Goal: Check status: Check status

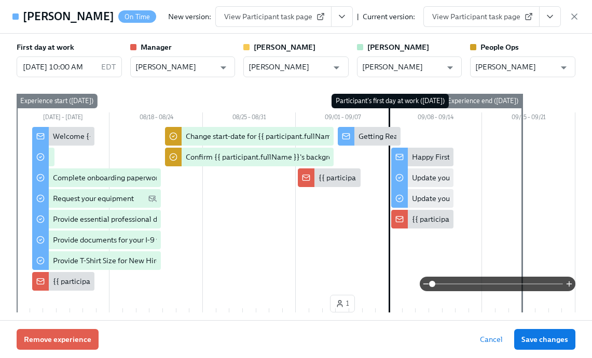
click at [569, 17] on icon "button" at bounding box center [574, 16] width 10 height 10
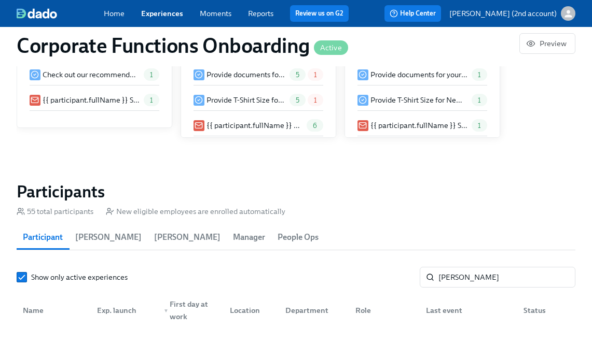
scroll to position [0, 6332]
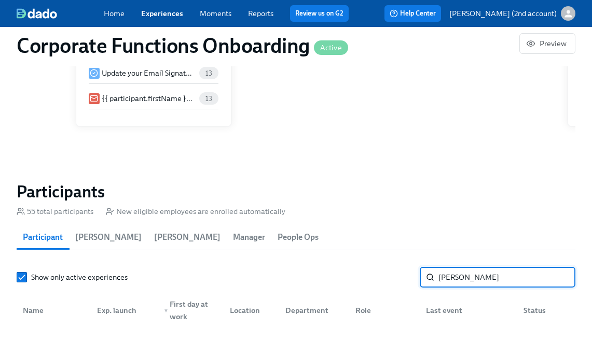
click at [457, 281] on input "Namita Chhiber" at bounding box center [506, 277] width 137 height 21
paste input "Aisha Jakachira"
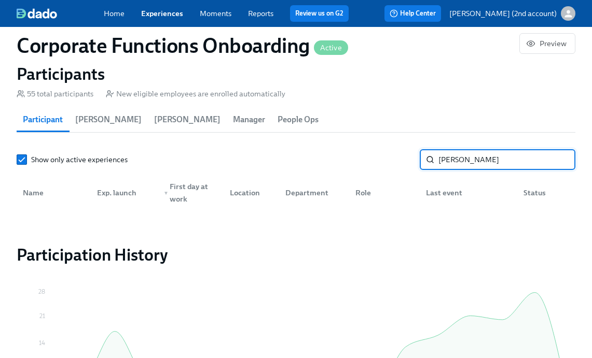
scroll to position [978, 0]
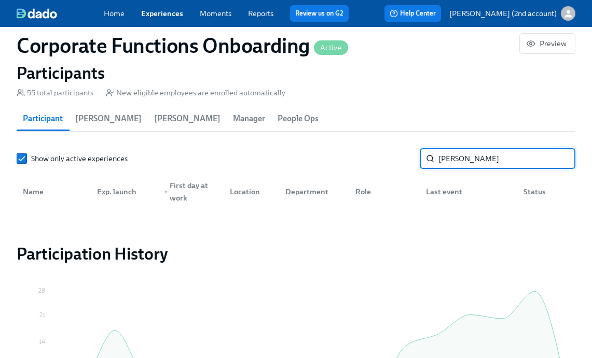
click at [441, 158] on input "Aisha Jakachira" at bounding box center [506, 158] width 137 height 21
type input "Jakachira"
click at [163, 12] on link "Experiences" at bounding box center [162, 13] width 42 height 9
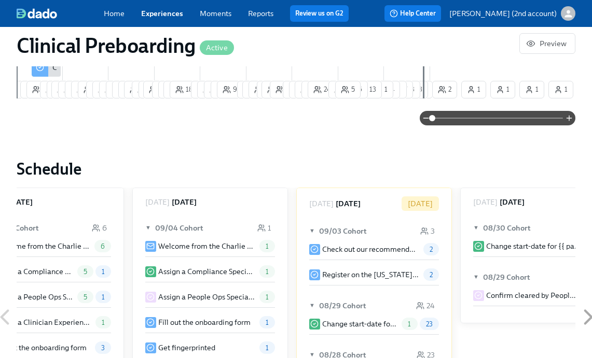
scroll to position [673, 0]
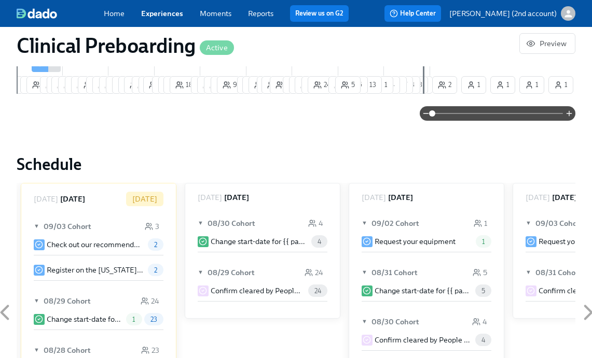
paste input "Aisha Jakachira"
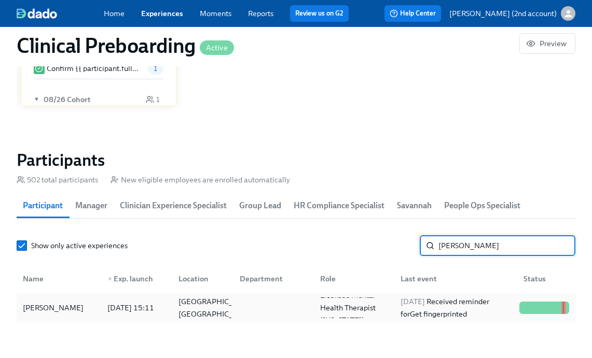
click at [416, 303] on span "2025/09/02" at bounding box center [412, 301] width 24 height 9
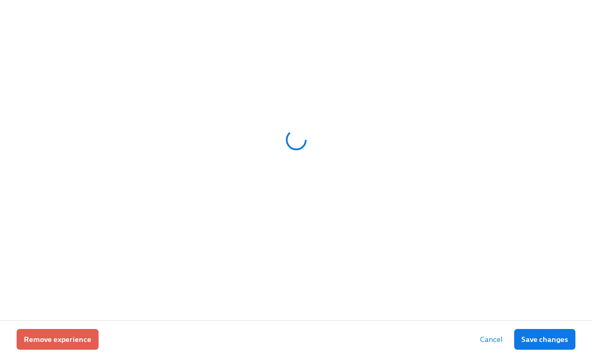
scroll to position [1034, 0]
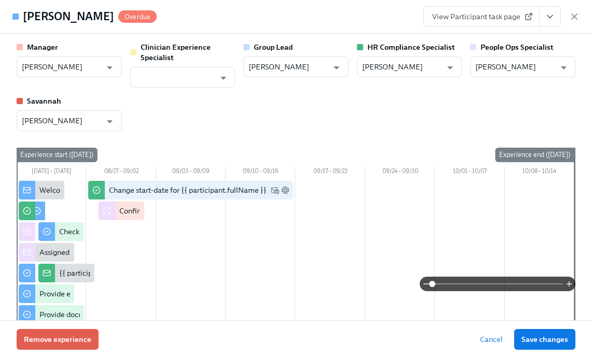
click at [549, 16] on icon "View task page" at bounding box center [550, 16] width 10 height 10
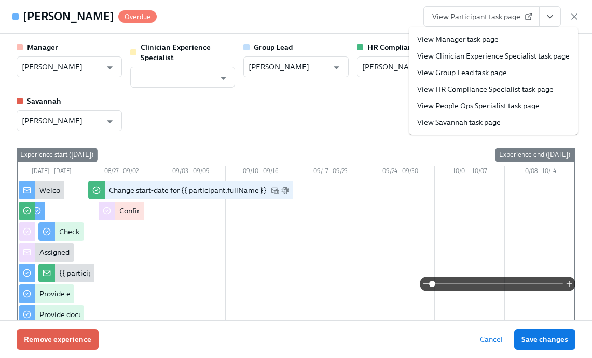
click at [505, 107] on link "View People Ops Specialist task page" at bounding box center [478, 106] width 122 height 10
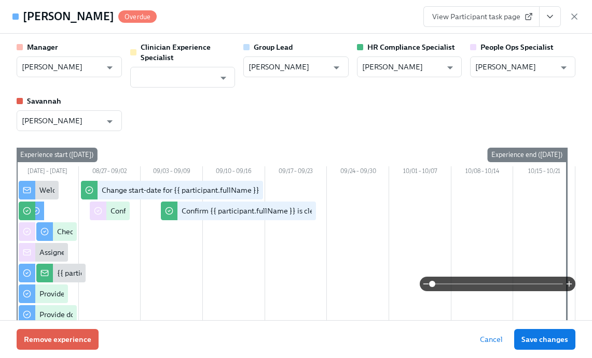
scroll to position [0, 13363]
click at [574, 15] on icon "button" at bounding box center [574, 16] width 10 height 10
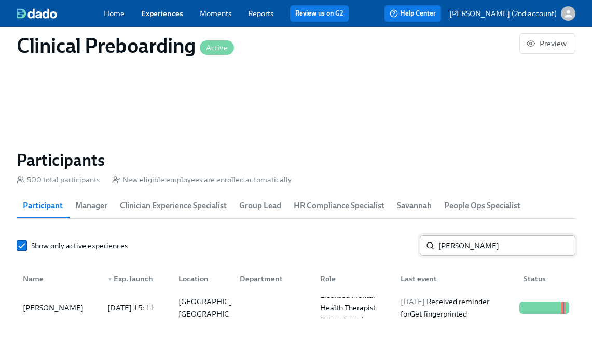
click at [453, 249] on input "Aisha Jakachira" at bounding box center [506, 245] width 137 height 21
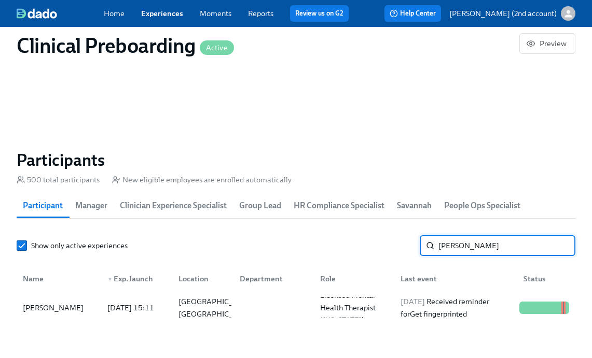
click at [453, 249] on input "Aisha Jakachira" at bounding box center [506, 245] width 137 height 21
paste input "[PERSON_NAME]"
type input "[PERSON_NAME]"
click at [429, 304] on div "2025/08/29 Completed task Review and sign onboarding paperwork in UKG" at bounding box center [455, 307] width 119 height 37
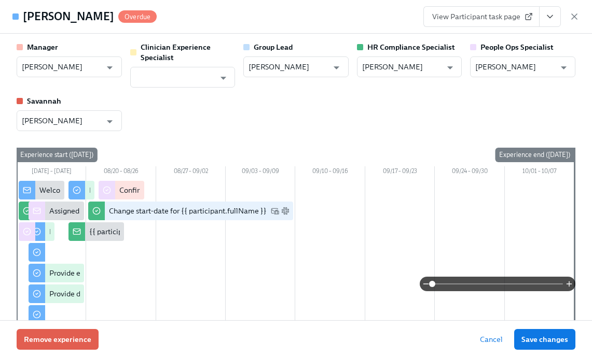
click at [552, 21] on icon "View task page" at bounding box center [550, 16] width 10 height 10
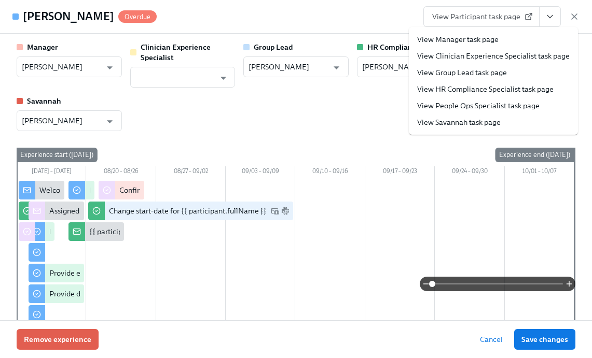
click at [517, 101] on link "View People Ops Specialist task page" at bounding box center [478, 106] width 122 height 10
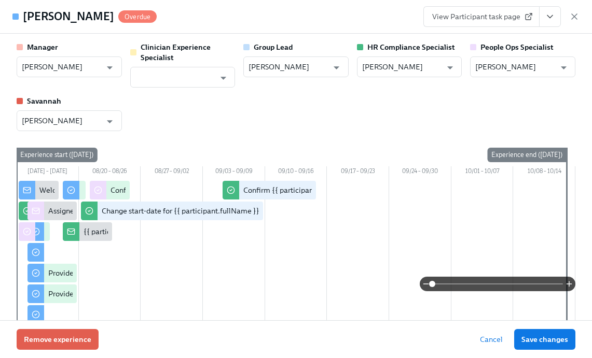
click at [547, 16] on icon "View task page" at bounding box center [549, 17] width 5 height 3
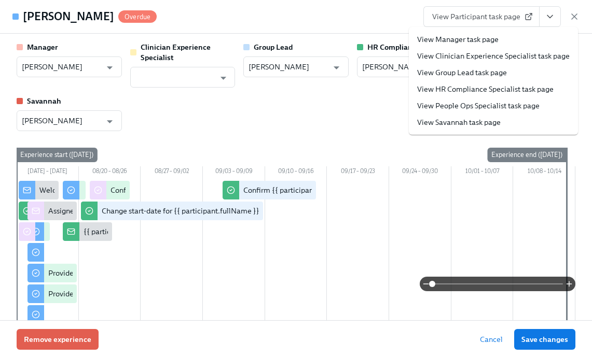
click at [452, 106] on link "View People Ops Specialist task page" at bounding box center [478, 106] width 122 height 10
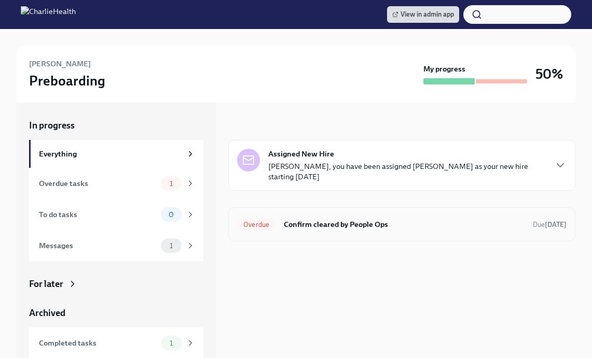
click at [325, 222] on h6 "Confirm cleared by People Ops" at bounding box center [404, 224] width 241 height 11
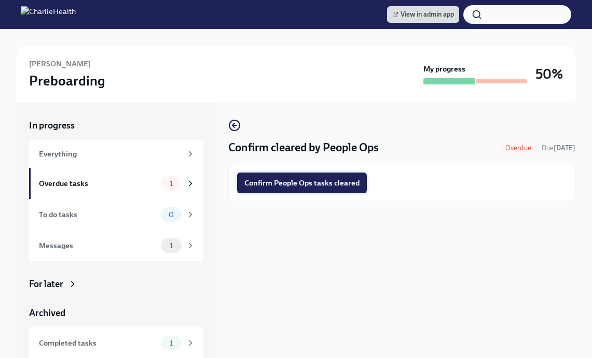
click at [305, 188] on button "Confirm People Ops tasks cleared" at bounding box center [302, 183] width 130 height 21
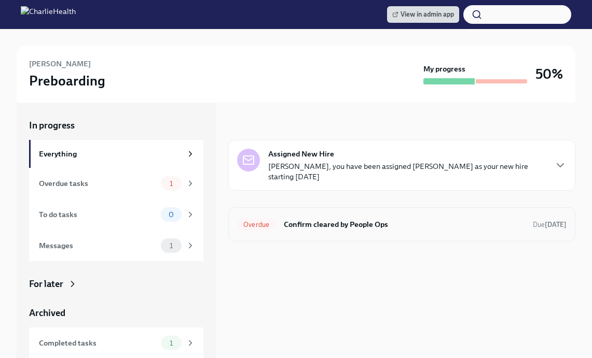
click at [387, 228] on h6 "Confirm cleared by People Ops" at bounding box center [404, 224] width 241 height 11
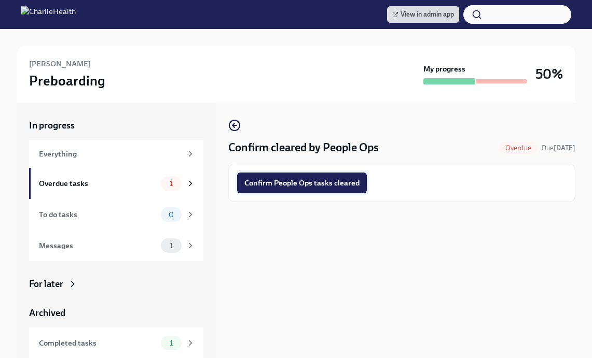
click at [304, 185] on span "Confirm People Ops tasks cleared" at bounding box center [301, 183] width 115 height 10
